Goal: Task Accomplishment & Management: Use online tool/utility

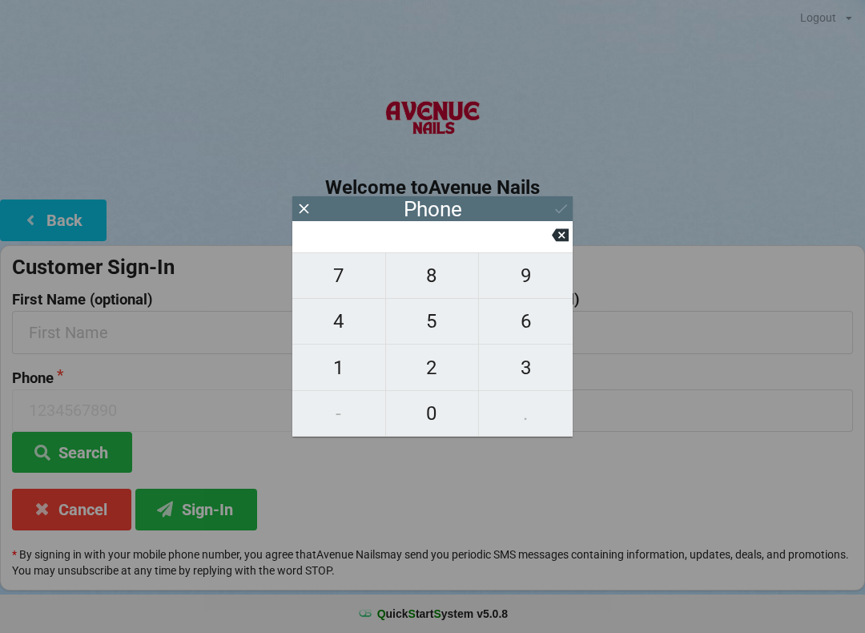
click at [518, 331] on span "6" at bounding box center [526, 322] width 94 height 34
type input "6"
click at [436, 284] on span "8" at bounding box center [432, 276] width 93 height 34
type input "68"
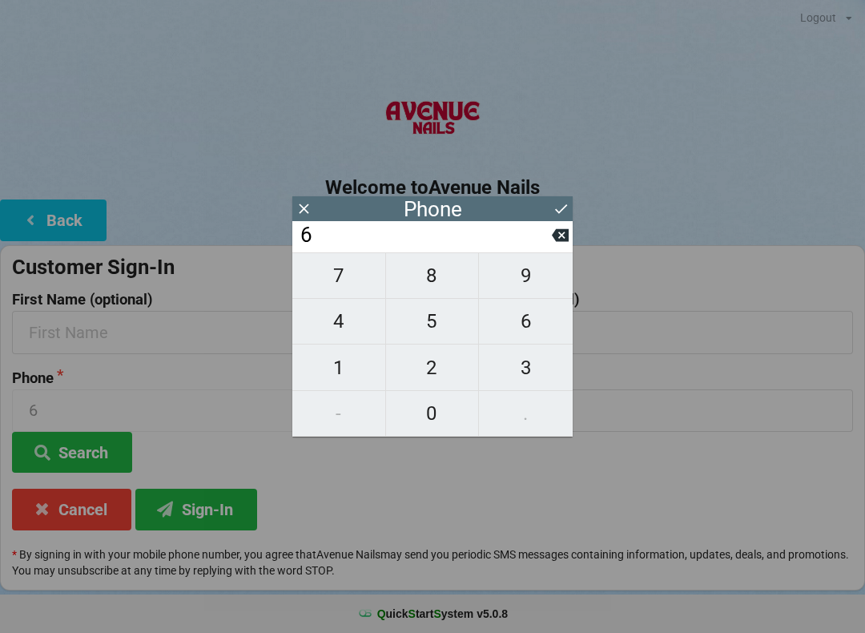
type input "68"
click at [517, 285] on span "9" at bounding box center [526, 276] width 94 height 34
type input "689"
click at [433, 373] on span "2" at bounding box center [432, 368] width 93 height 34
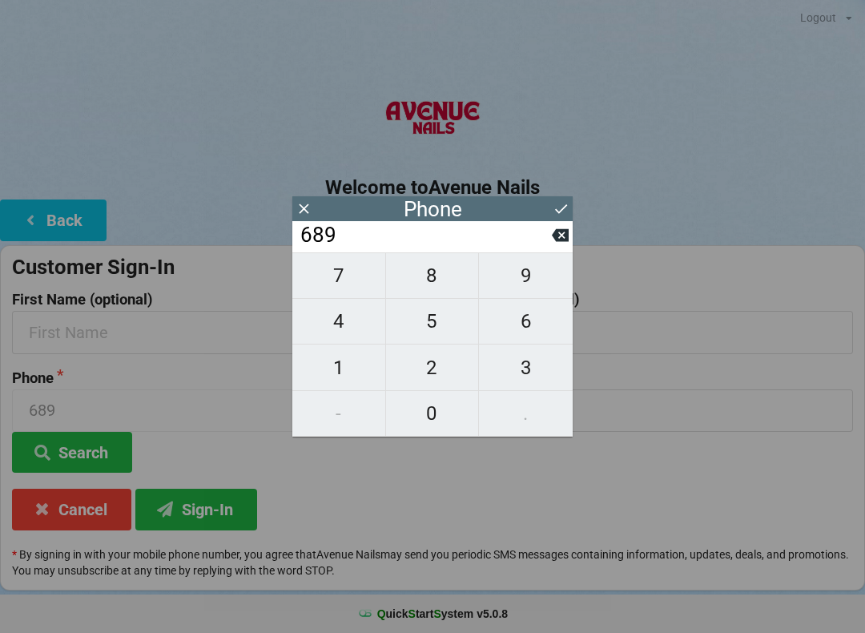
type input "6892"
click at [422, 333] on span "5" at bounding box center [432, 322] width 93 height 34
type input "68925"
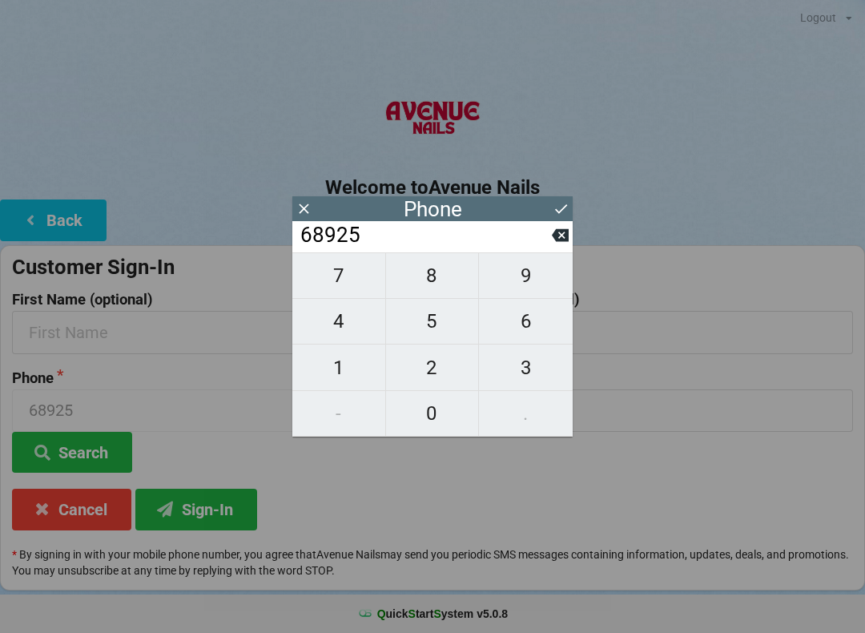
click at [434, 417] on span "0" at bounding box center [432, 414] width 93 height 34
type input "689250"
click at [532, 357] on span "3" at bounding box center [526, 368] width 94 height 34
type input "6892503"
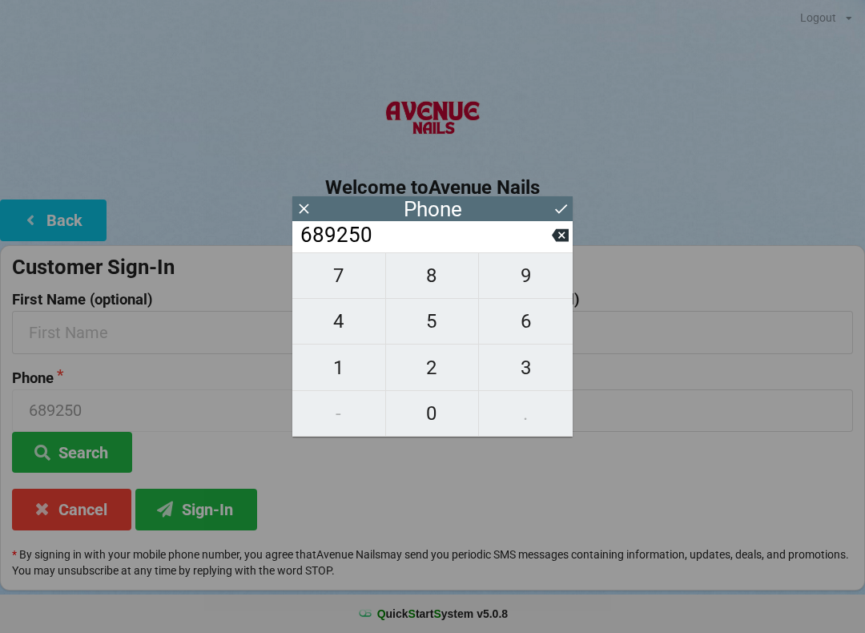
type input "6892503"
click at [435, 372] on span "2" at bounding box center [432, 368] width 93 height 34
type input "68925032"
click at [442, 279] on span "8" at bounding box center [432, 276] width 93 height 34
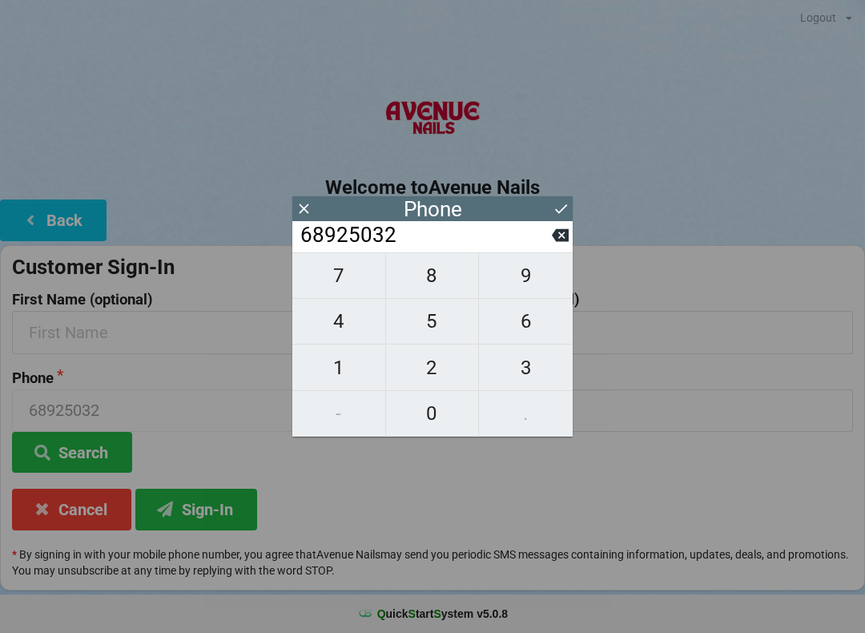
type input "689250328"
click at [331, 268] on span "7" at bounding box center [338, 276] width 93 height 34
type input "6892503287"
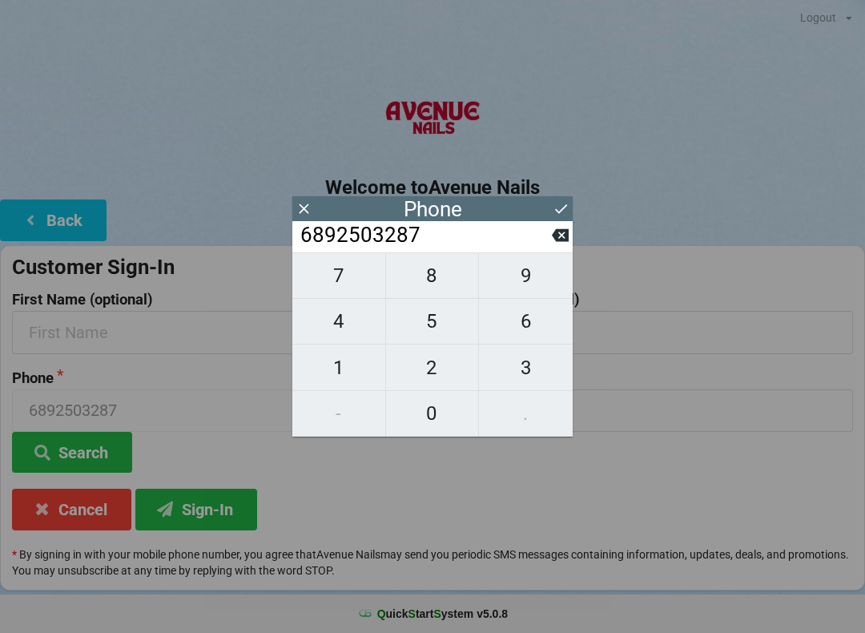
click at [554, 204] on icon at bounding box center [561, 208] width 17 height 17
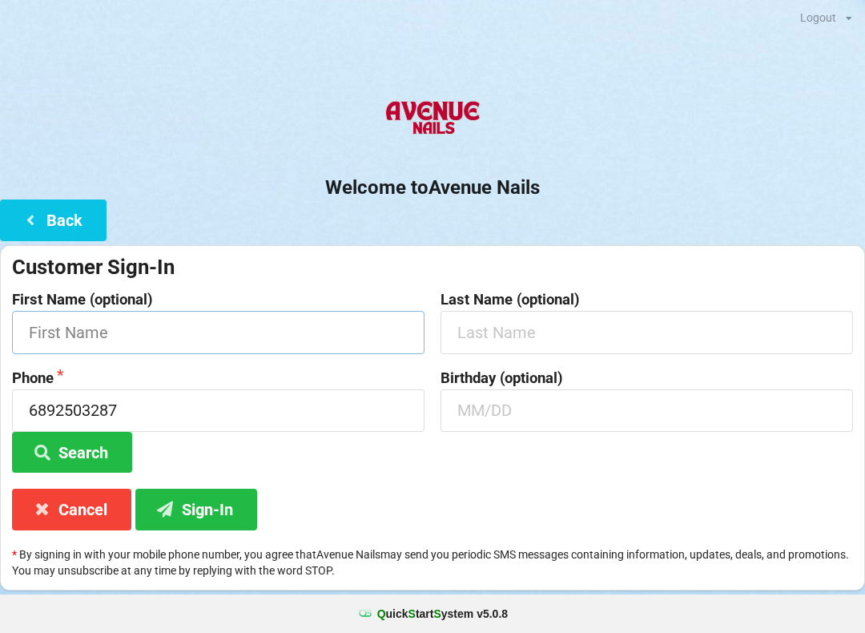
click at [163, 334] on input "text" at bounding box center [218, 332] width 413 height 42
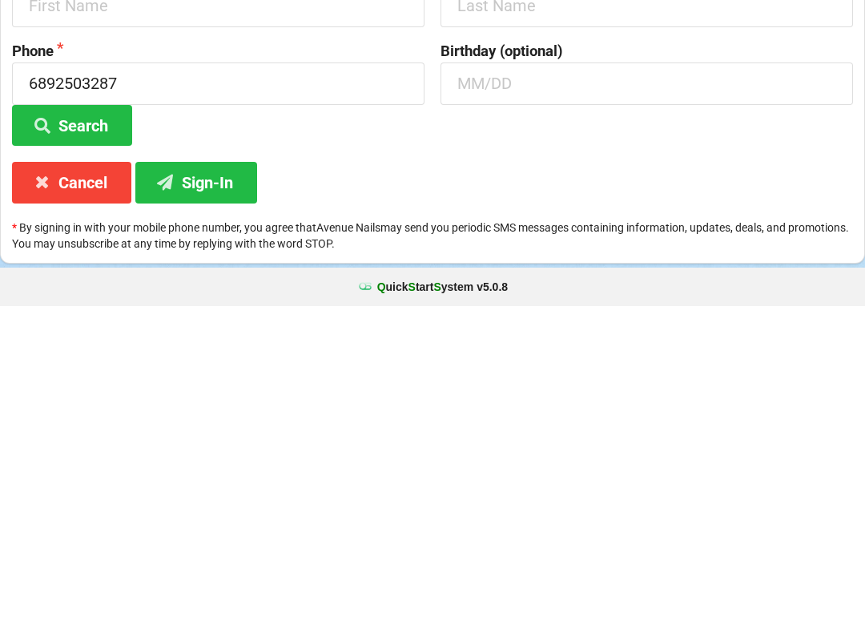
click at [71, 432] on button "Search" at bounding box center [72, 452] width 120 height 41
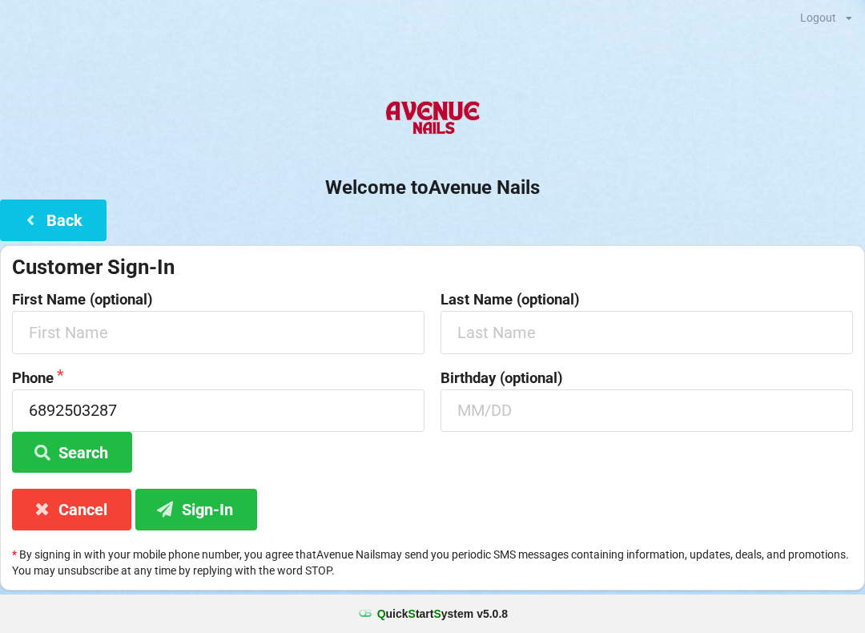
click at [202, 514] on button "Sign-In" at bounding box center [196, 509] width 122 height 41
